Goal: Check status: Check status

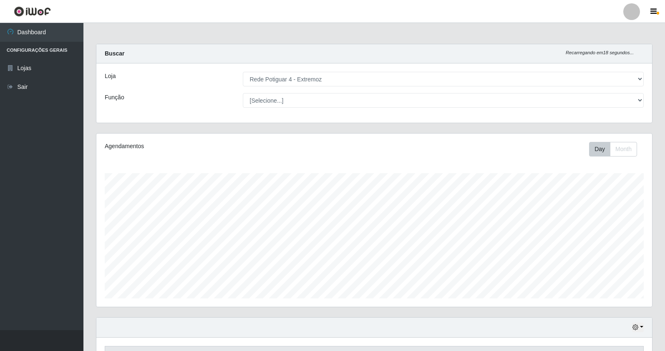
select select "78"
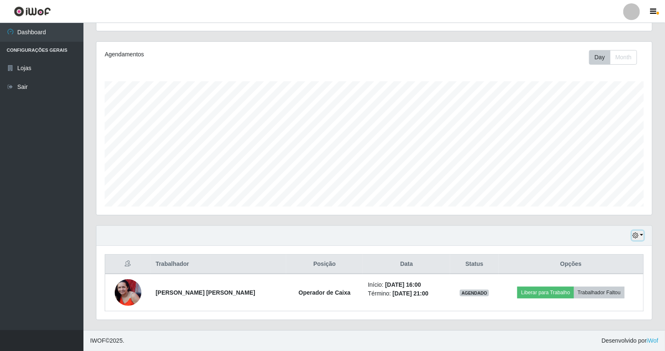
scroll to position [173, 556]
click at [636, 237] on icon "button" at bounding box center [635, 235] width 6 height 6
click at [611, 206] on button "1 Semana" at bounding box center [610, 204] width 66 height 18
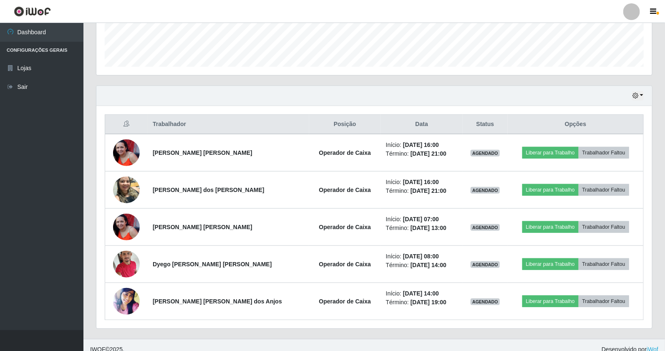
scroll to position [240, 0]
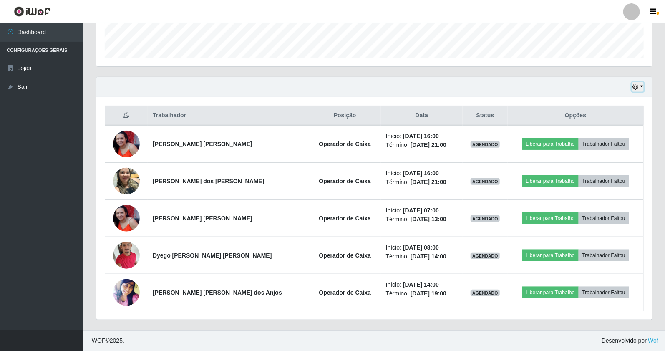
click at [641, 86] on button "button" at bounding box center [638, 87] width 12 height 10
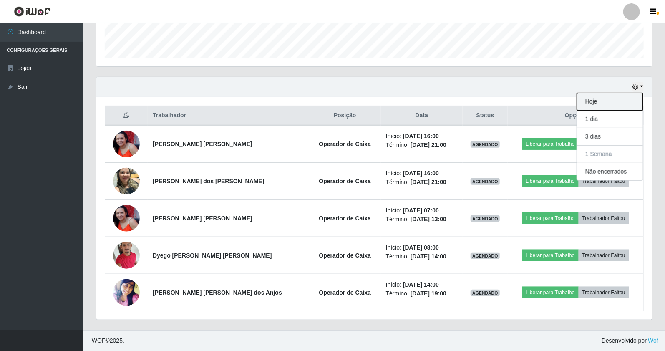
click at [633, 101] on button "Hoje" at bounding box center [610, 102] width 66 height 18
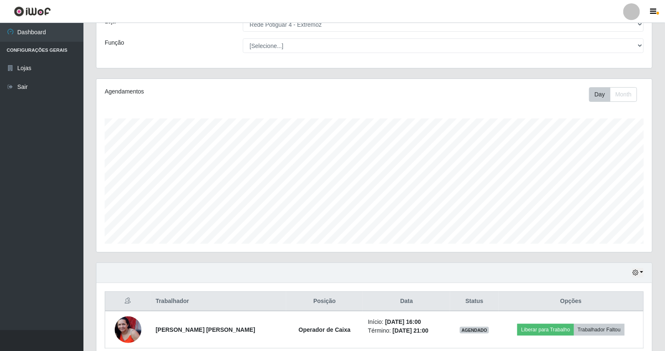
scroll to position [92, 0]
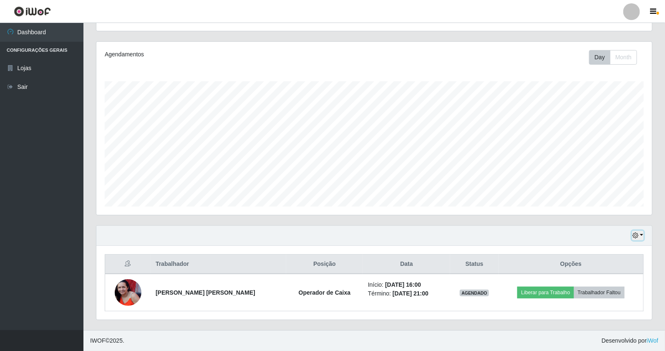
click at [638, 234] on icon "button" at bounding box center [635, 235] width 6 height 6
click at [601, 206] on button "1 Semana" at bounding box center [610, 204] width 66 height 18
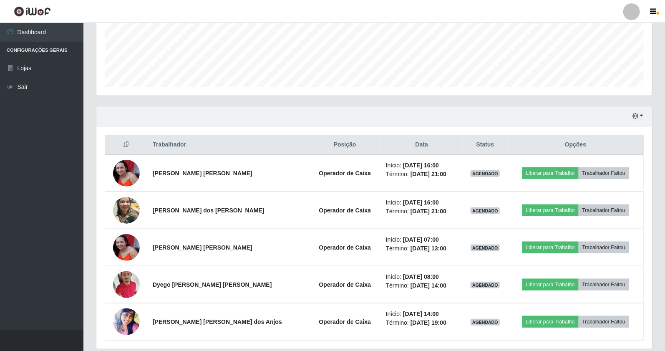
scroll to position [240, 0]
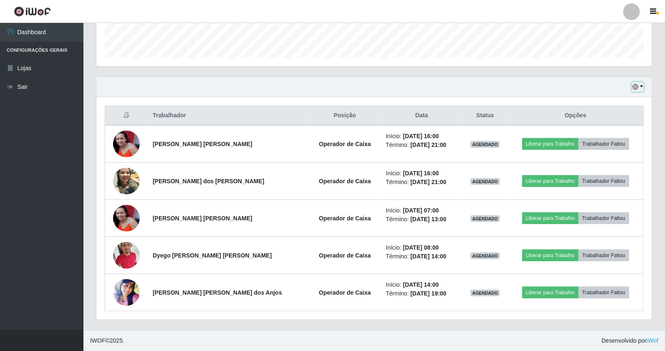
click at [636, 87] on icon "button" at bounding box center [635, 87] width 6 height 6
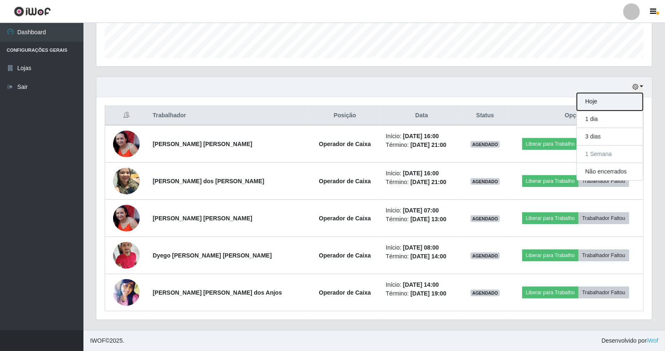
click at [627, 100] on button "Hoje" at bounding box center [610, 102] width 66 height 18
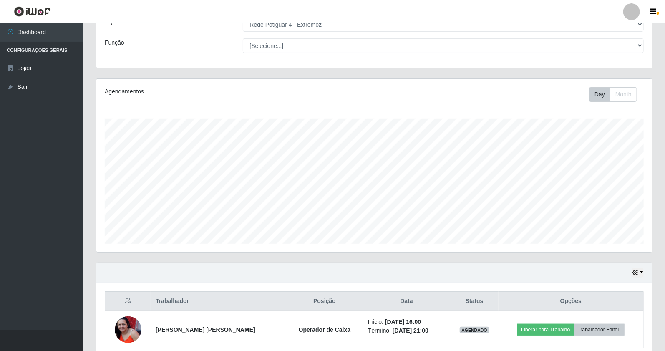
scroll to position [92, 0]
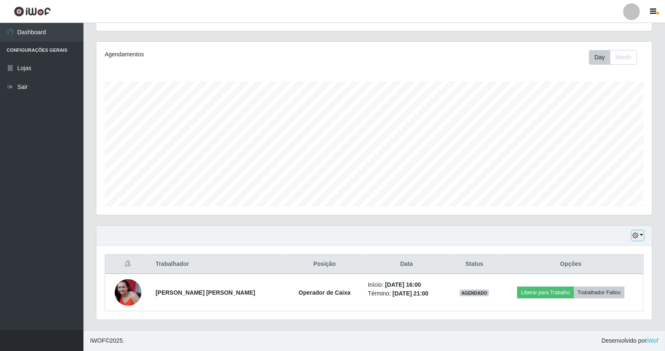
click at [639, 240] on button "button" at bounding box center [638, 236] width 12 height 10
click at [612, 205] on button "1 Semana" at bounding box center [610, 204] width 66 height 18
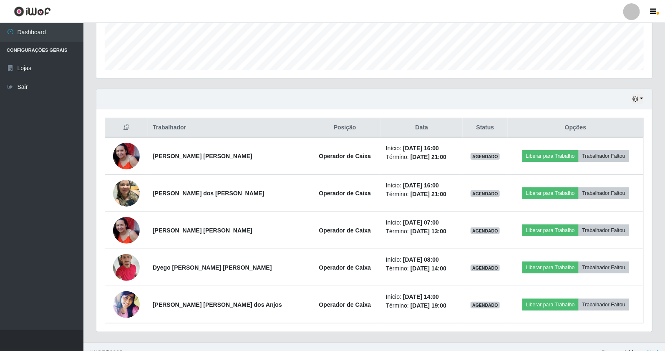
scroll to position [240, 0]
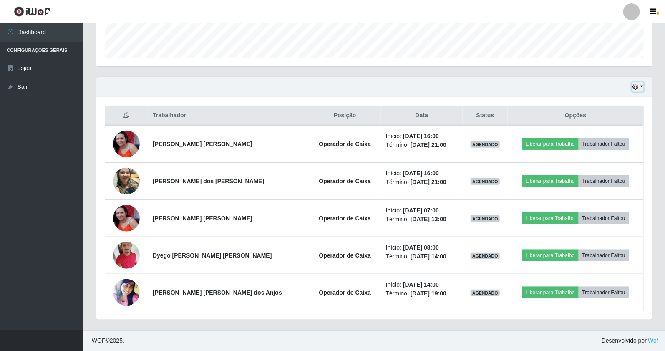
click at [639, 89] on button "button" at bounding box center [638, 87] width 12 height 10
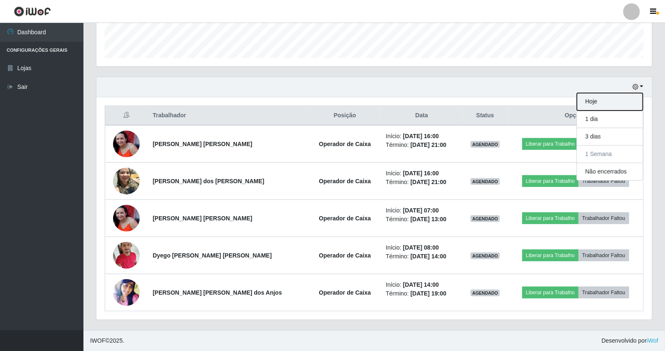
click at [631, 101] on button "Hoje" at bounding box center [610, 102] width 66 height 18
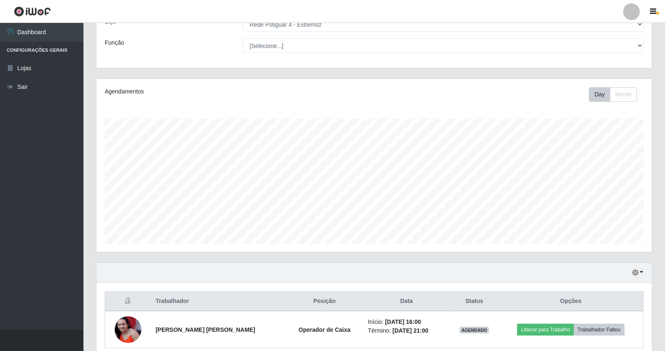
scroll to position [92, 0]
